Goal: Task Accomplishment & Management: Use online tool/utility

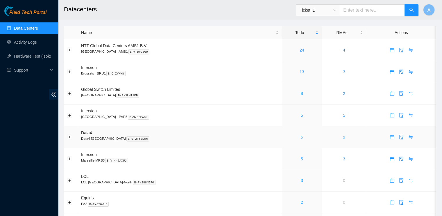
click at [301, 137] on link "5" at bounding box center [302, 136] width 2 height 5
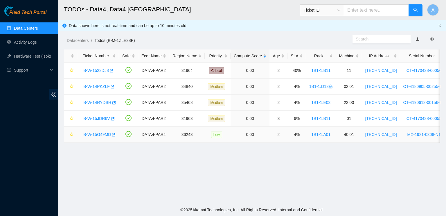
click at [16, 138] on div "Field Tech Portal Data Centers Activity Logs Hardware Test (isok) Support" at bounding box center [29, 111] width 58 height 210
click at [8, 113] on div "Field Tech Portal Data Centers Activity Logs Hardware Test (isok) Support" at bounding box center [29, 111] width 58 height 210
click at [318, 53] on div "Rack" at bounding box center [321, 56] width 24 height 6
click at [96, 71] on link "B-W-15G49MD" at bounding box center [97, 70] width 28 height 5
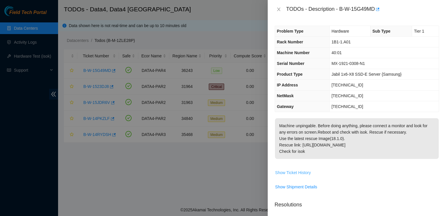
click at [299, 172] on span "Show Ticket History" at bounding box center [293, 172] width 36 height 6
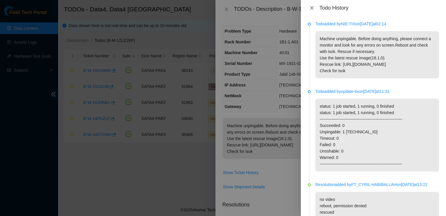
click at [312, 8] on icon "close" at bounding box center [311, 7] width 3 height 3
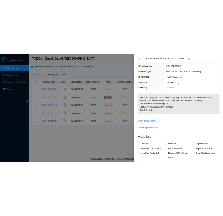
scroll to position [40, 0]
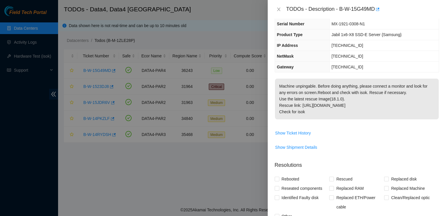
drag, startPoint x: 367, startPoint y: 55, endPoint x: 331, endPoint y: 53, distance: 35.2
click at [331, 53] on td "255.255.255.224" at bounding box center [384, 56] width 110 height 11
copy span "255.255.255.224"
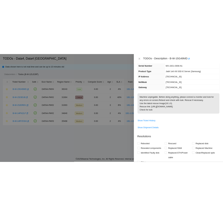
scroll to position [65, 0]
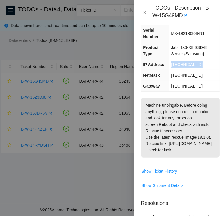
drag, startPoint x: 200, startPoint y: 63, endPoint x: 166, endPoint y: 65, distance: 33.8
click at [166, 65] on tr "IP Address 95.100.203.207" at bounding box center [180, 64] width 78 height 11
copy tr "95.100.203.207"
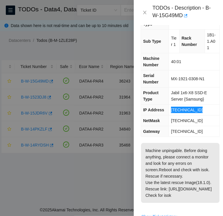
scroll to position [20, 0]
drag, startPoint x: 212, startPoint y: 51, endPoint x: 203, endPoint y: 33, distance: 19.5
click at [204, 33] on td "1B1-1.A01" at bounding box center [211, 42] width 15 height 24
copy span "1B1-1.A01"
click at [144, 12] on icon "close" at bounding box center [144, 12] width 5 height 5
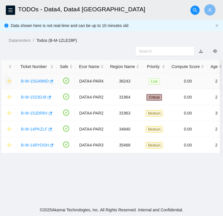
click at [10, 83] on icon "star" at bounding box center [9, 81] width 4 height 4
click at [31, 99] on link "B-W-1523DJ8" at bounding box center [34, 97] width 26 height 5
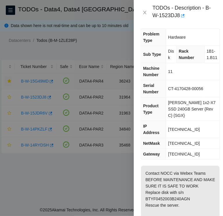
scroll to position [0, 0]
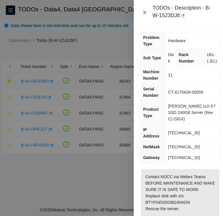
click at [145, 12] on icon "close" at bounding box center [144, 12] width 5 height 5
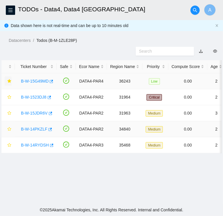
click at [33, 131] on link "B-W-14PKZLF" at bounding box center [34, 129] width 26 height 5
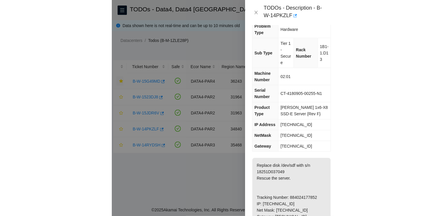
scroll to position [6, 0]
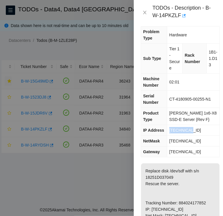
drag, startPoint x: 190, startPoint y: 131, endPoint x: 168, endPoint y: 130, distance: 22.1
click at [168, 130] on td "2.21.35.79" at bounding box center [193, 130] width 53 height 11
copy span "2.21.35.79"
drag, startPoint x: 215, startPoint y: 67, endPoint x: 205, endPoint y: 53, distance: 17.8
click at [206, 53] on td "1B1-1.D13" at bounding box center [212, 59] width 13 height 30
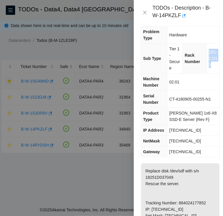
copy span "1B1-1.D13"
click at [145, 12] on icon "close" at bounding box center [144, 12] width 5 height 5
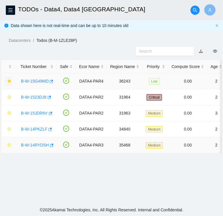
click at [38, 147] on link "B-W-14RYDSH" at bounding box center [35, 145] width 28 height 5
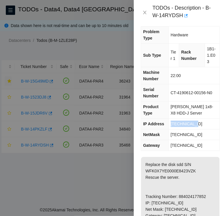
drag, startPoint x: 197, startPoint y: 122, endPoint x: 168, endPoint y: 123, distance: 28.5
click at [168, 123] on td "23.15.179.86" at bounding box center [193, 124] width 51 height 11
copy span "23.15.179.86"
click at [207, 57] on span "1B1-1.E03" at bounding box center [211, 54] width 9 height 17
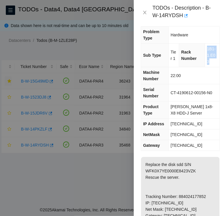
click at [207, 57] on span "1B1-1.E03" at bounding box center [211, 54] width 9 height 17
copy span "1B1-1.E03"
click at [144, 14] on icon "close" at bounding box center [144, 12] width 5 height 5
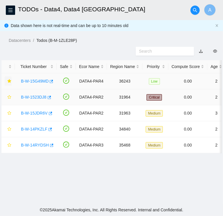
click at [34, 99] on link "B-W-1523DJ8" at bounding box center [34, 97] width 26 height 5
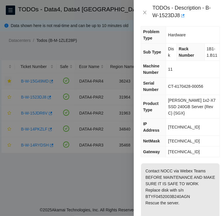
click at [188, 139] on span "255.255.255.0" at bounding box center [184, 141] width 32 height 5
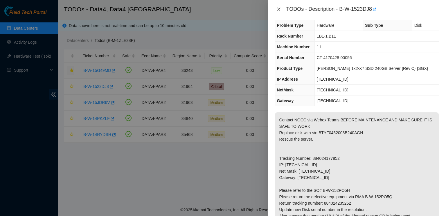
click at [281, 10] on icon "close" at bounding box center [279, 9] width 5 height 5
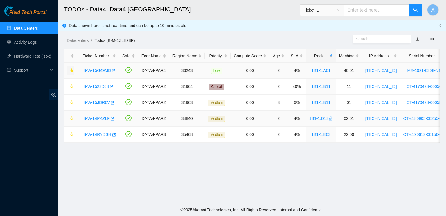
click at [96, 117] on link "B-W-14PKZLF" at bounding box center [96, 118] width 26 height 5
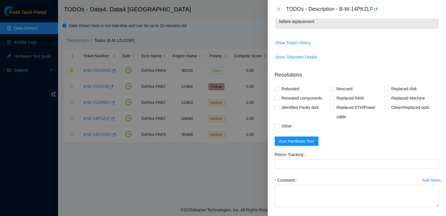
scroll to position [268, 0]
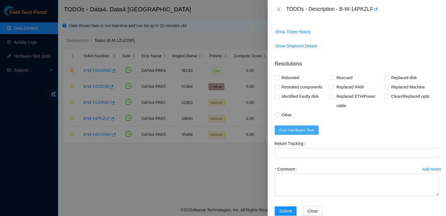
click at [297, 127] on span "Run Hardware Test" at bounding box center [296, 130] width 35 height 6
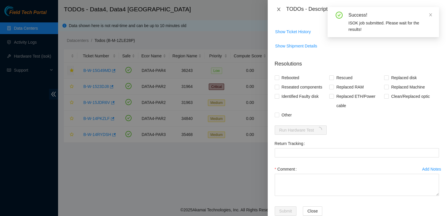
click at [280, 8] on icon "close" at bounding box center [278, 9] width 3 height 3
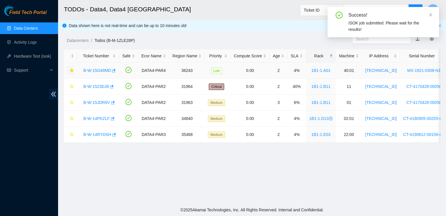
scroll to position [130, 0]
click at [91, 102] on link "B-W-15JDR6V" at bounding box center [96, 102] width 27 height 5
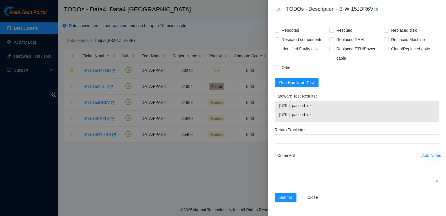
scroll to position [491, 0]
click at [279, 10] on icon "close" at bounding box center [279, 9] width 5 height 5
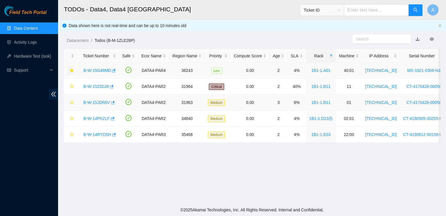
scroll to position [159, 0]
click at [98, 119] on link "B-W-14PKZLF" at bounding box center [96, 118] width 26 height 5
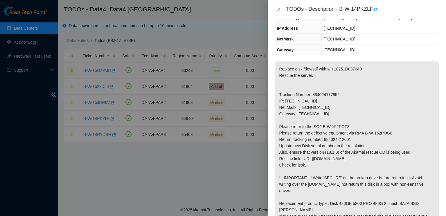
scroll to position [0, 0]
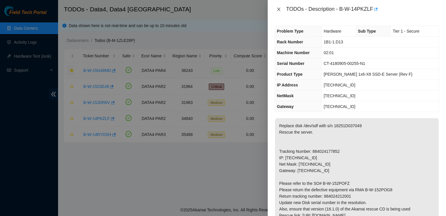
click at [279, 8] on icon "close" at bounding box center [279, 9] width 5 height 5
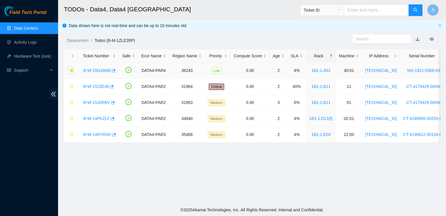
click at [70, 70] on icon "star" at bounding box center [72, 70] width 4 height 4
click at [72, 115] on button "button" at bounding box center [70, 118] width 7 height 9
click at [97, 70] on link "B-W-15G49MD" at bounding box center [97, 70] width 28 height 5
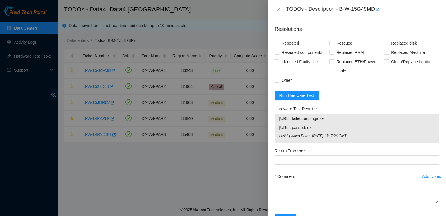
scroll to position [195, 0]
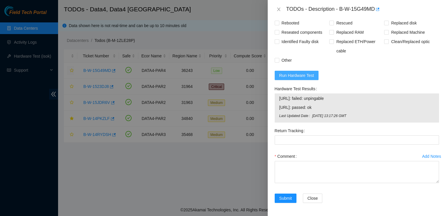
click at [306, 74] on span "Run Hardware Test" at bounding box center [296, 75] width 35 height 6
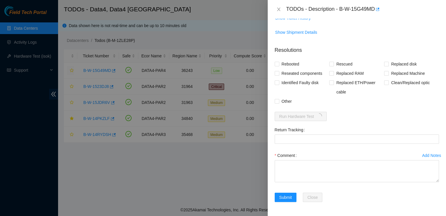
scroll to position [153, 0]
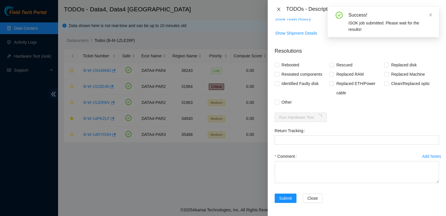
click at [279, 10] on icon "close" at bounding box center [278, 9] width 3 height 3
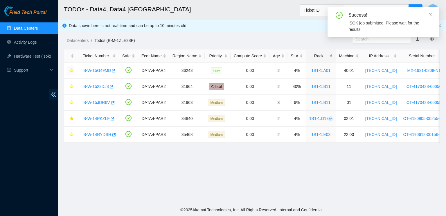
scroll to position [130, 0]
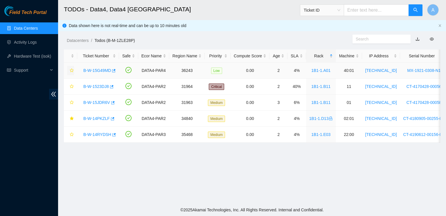
click at [104, 71] on link "B-W-15G49MD" at bounding box center [97, 70] width 28 height 5
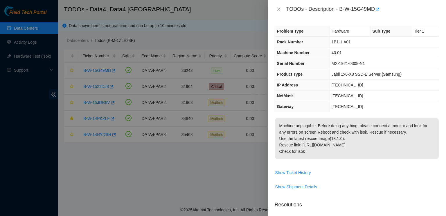
scroll to position [187, 0]
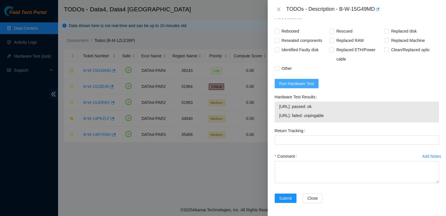
click at [301, 83] on span "Run Hardware Test" at bounding box center [296, 83] width 35 height 6
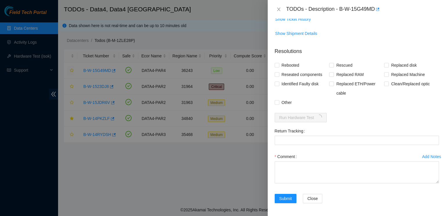
scroll to position [153, 0]
click at [277, 8] on icon "close" at bounding box center [279, 9] width 5 height 5
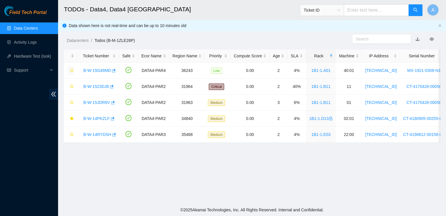
scroll to position [130, 0]
click at [99, 67] on div "B-W-15G49MD" at bounding box center [97, 70] width 35 height 9
click at [98, 69] on link "B-W-15G49MD" at bounding box center [97, 70] width 28 height 5
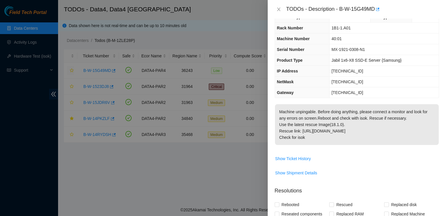
scroll to position [0, 0]
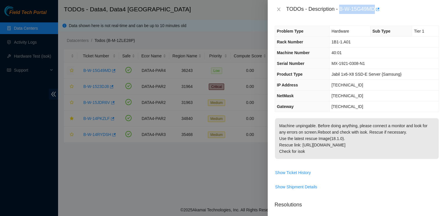
drag, startPoint x: 340, startPoint y: 9, endPoint x: 376, endPoint y: 12, distance: 36.2
click at [376, 12] on div "TODOs - Description - B-W-15G49MD" at bounding box center [362, 9] width 153 height 9
copy div "B-W-15G49MD"
click at [279, 9] on icon "close" at bounding box center [278, 9] width 3 height 3
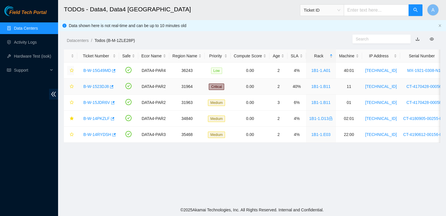
click at [100, 84] on link "B-W-1523DJ8" at bounding box center [96, 86] width 26 height 5
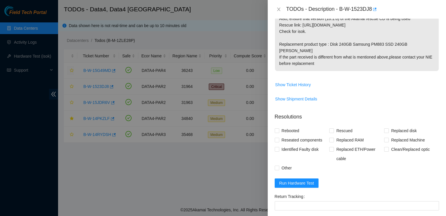
scroll to position [262, 0]
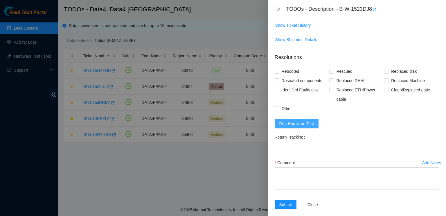
click at [290, 120] on span "Run Hardware Test" at bounding box center [296, 123] width 35 height 6
click at [278, 9] on icon "close" at bounding box center [279, 9] width 5 height 5
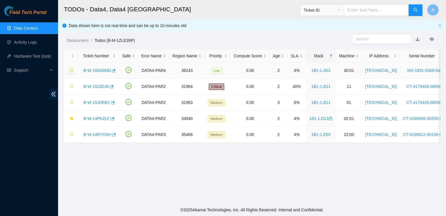
scroll to position [130, 0]
click at [94, 88] on link "B-W-1523DJ8" at bounding box center [96, 86] width 26 height 5
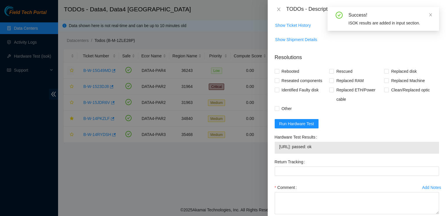
scroll to position [0, 0]
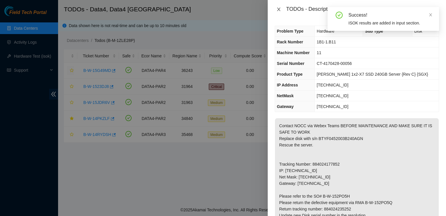
click at [279, 10] on icon "close" at bounding box center [279, 9] width 5 height 5
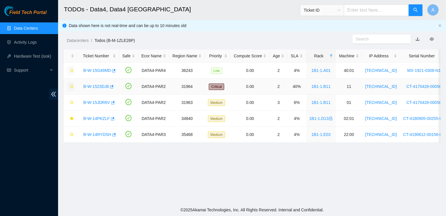
click at [72, 86] on icon "star" at bounding box center [72, 86] width 4 height 4
click at [97, 102] on link "B-W-15JDR6V" at bounding box center [96, 102] width 27 height 5
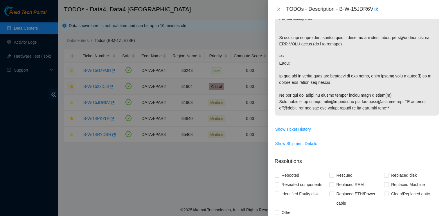
scroll to position [462, 0]
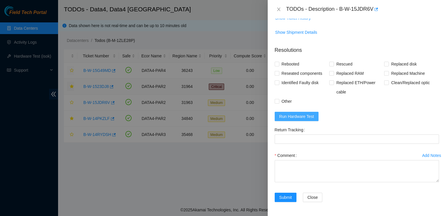
click at [300, 116] on span "Run Hardware Test" at bounding box center [296, 116] width 35 height 6
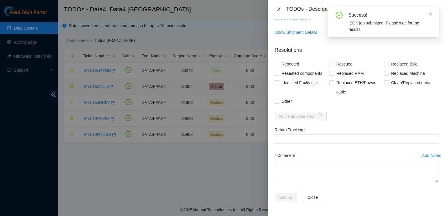
click at [279, 9] on icon "close" at bounding box center [278, 9] width 3 height 3
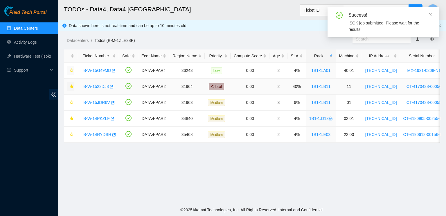
scroll to position [130, 0]
click at [102, 101] on link "B-W-15JDR6V" at bounding box center [96, 102] width 27 height 5
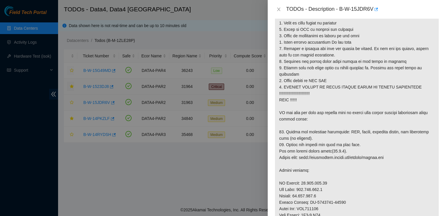
scroll to position [462, 0]
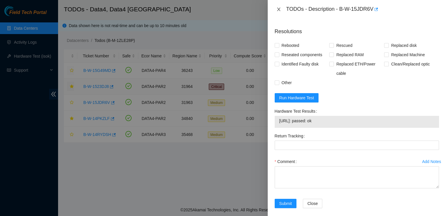
click at [278, 9] on icon "close" at bounding box center [278, 9] width 3 height 3
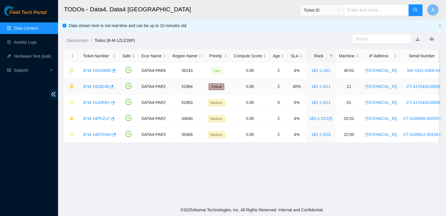
scroll to position [130, 0]
click at [71, 101] on icon "star" at bounding box center [72, 102] width 4 height 4
click at [98, 133] on link "B-W-14RYDSH" at bounding box center [97, 134] width 28 height 5
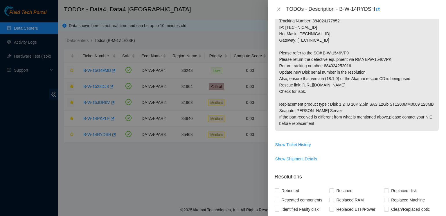
scroll to position [256, 0]
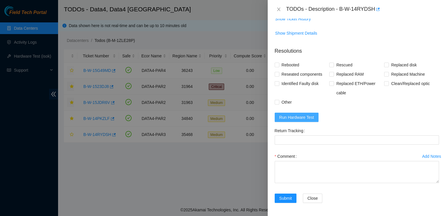
click at [299, 117] on span "Run Hardware Test" at bounding box center [296, 117] width 35 height 6
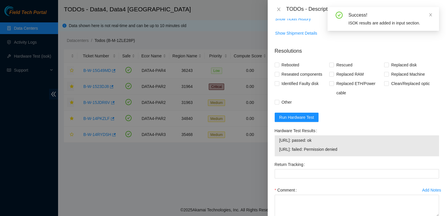
scroll to position [0, 0]
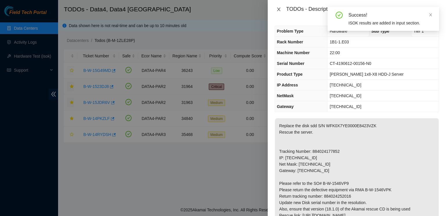
click at [279, 9] on icon "close" at bounding box center [279, 9] width 5 height 5
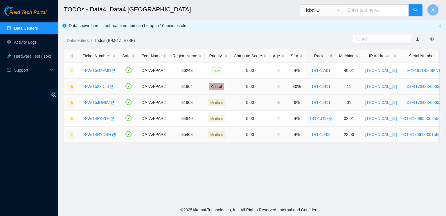
click at [71, 134] on icon "star" at bounding box center [72, 134] width 4 height 4
